Goal: Information Seeking & Learning: Learn about a topic

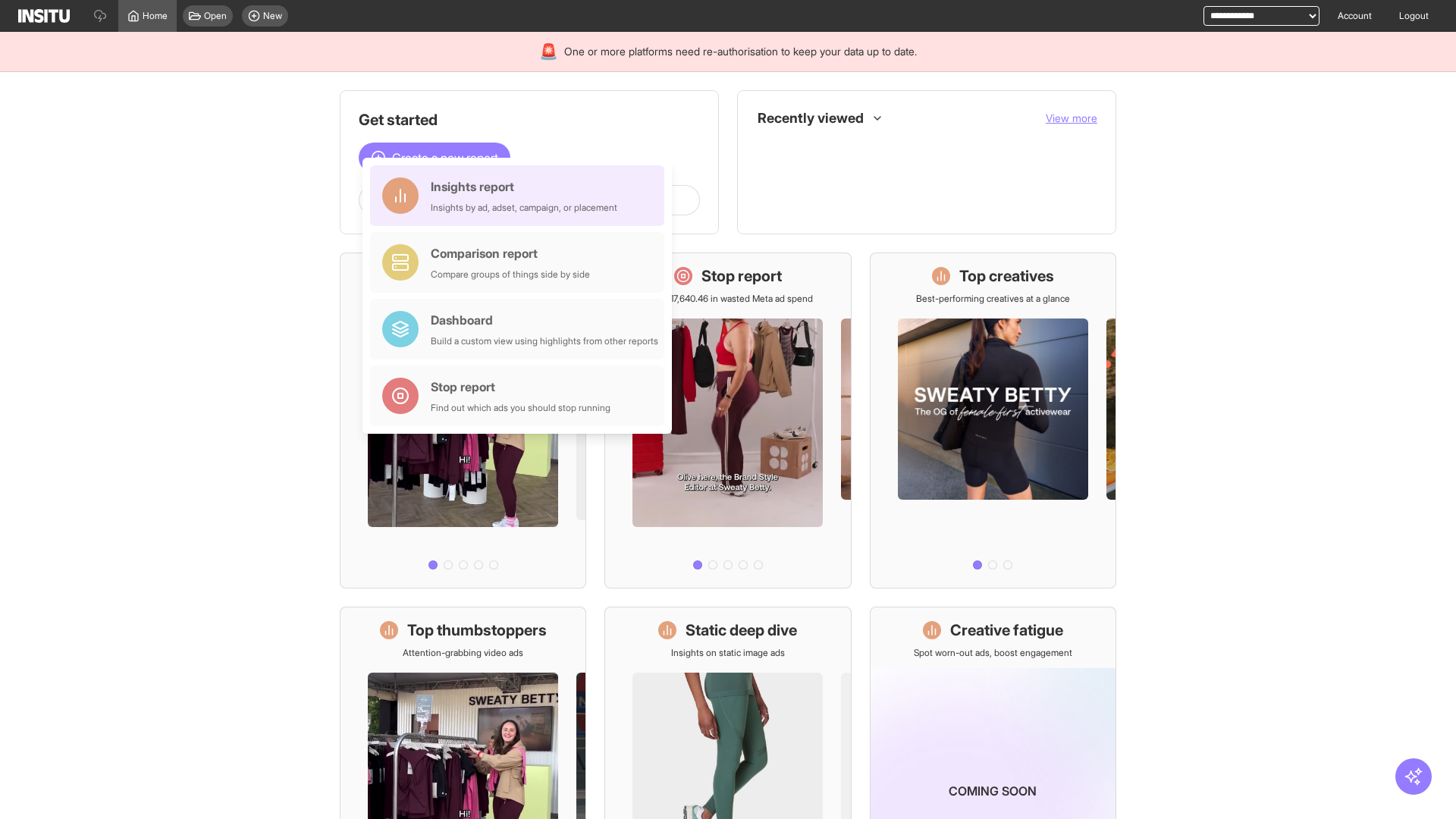
click at [521, 196] on div "Insights report Insights by ad, adset, campaign, or placement" at bounding box center [524, 196] width 186 height 36
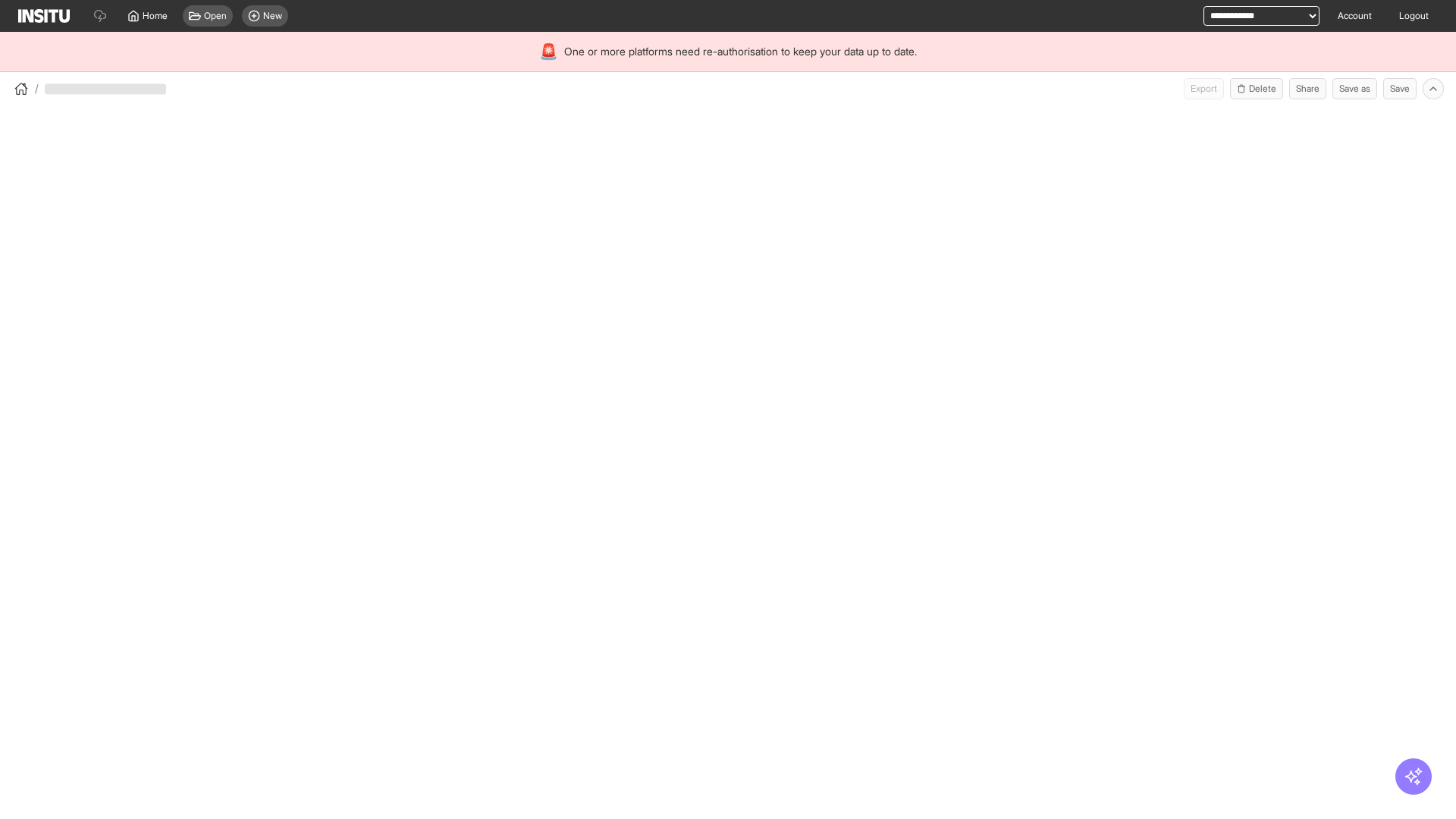
select select "**"
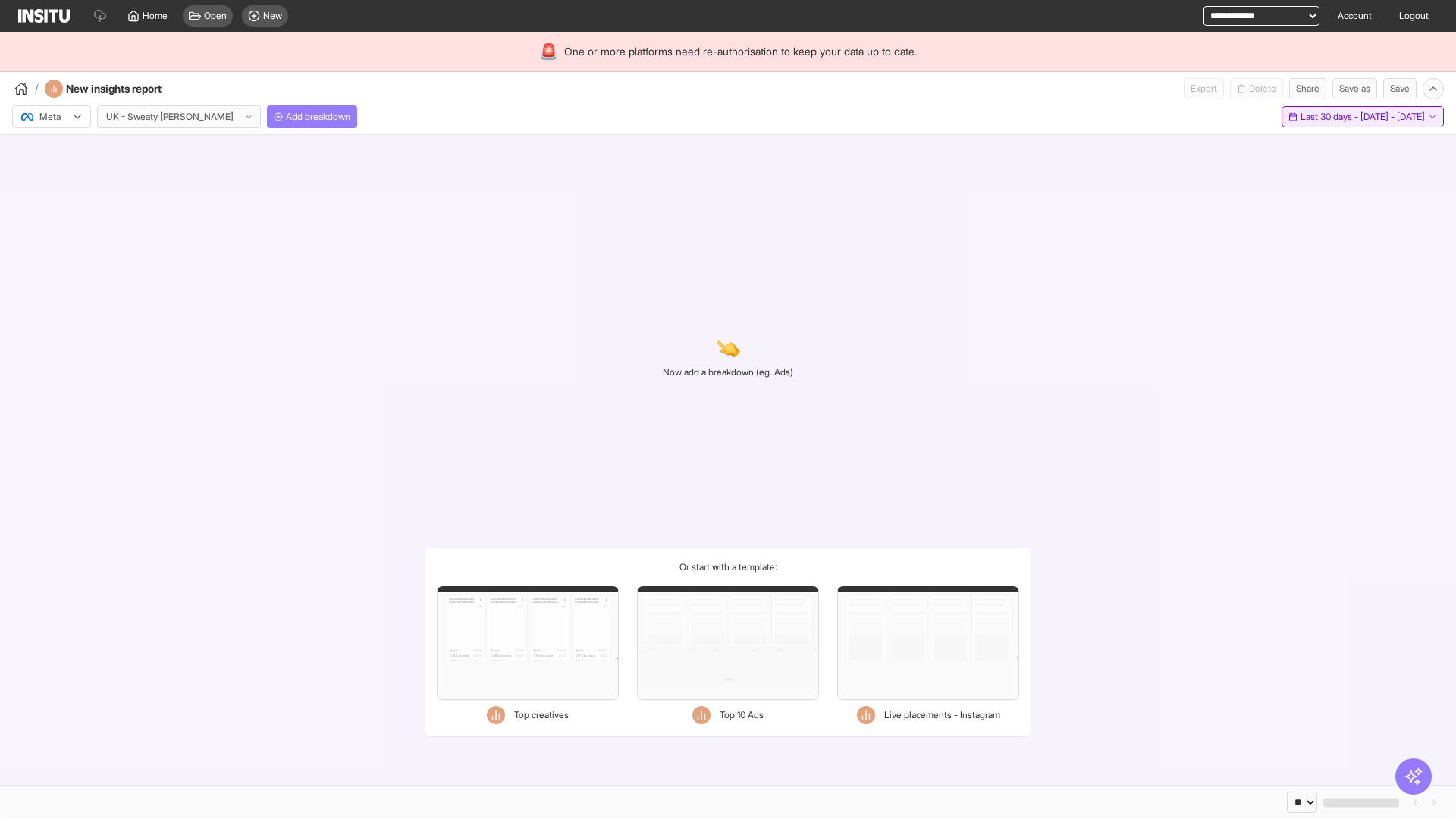
click at [1330, 117] on span "Last 30 days - [DATE] - [DATE]" at bounding box center [1362, 117] width 124 height 12
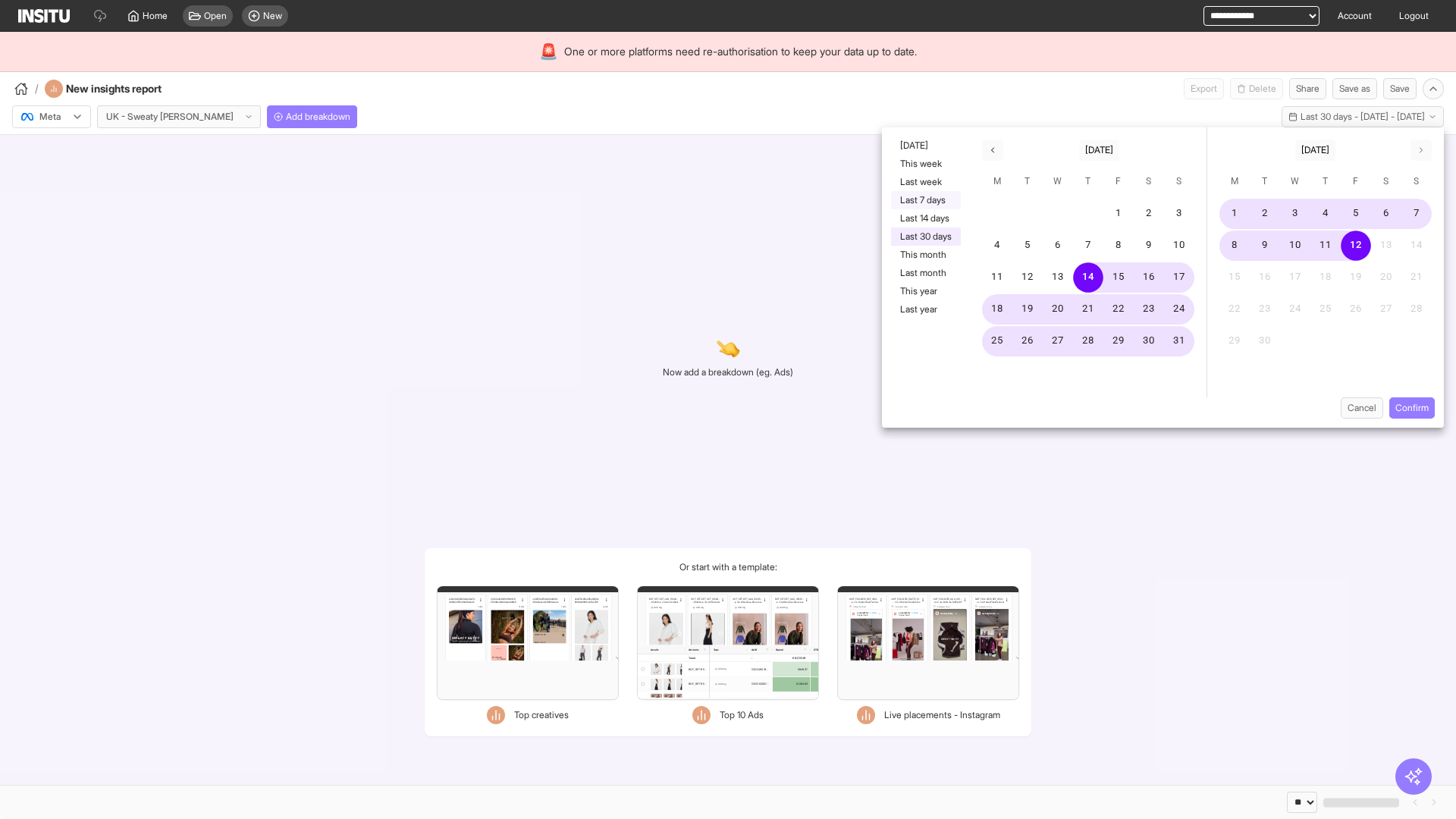
click at [924, 201] on button "Last 7 days" at bounding box center [926, 201] width 70 height 18
